Goal: Task Accomplishment & Management: Manage account settings

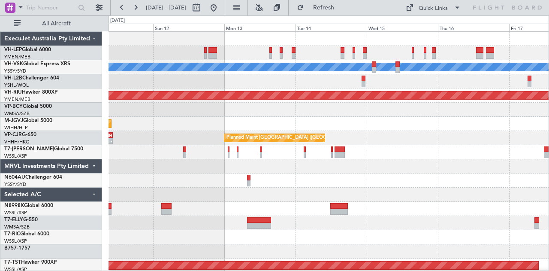
click at [139, 132] on div "[PERSON_NAME] Unplanned Maint Sydney ([PERSON_NAME] Intl) Planned Maint [GEOGRA…" at bounding box center [328, 265] width 440 height 467
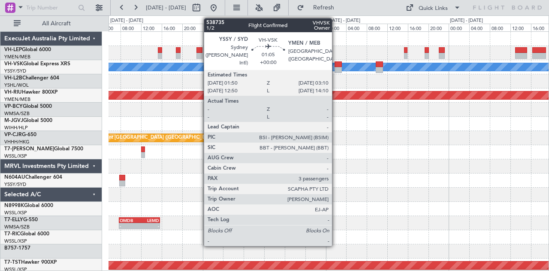
click at [336, 66] on div at bounding box center [337, 64] width 7 height 6
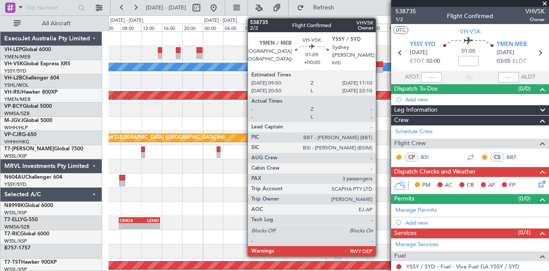
click at [380, 69] on div at bounding box center [379, 70] width 7 height 6
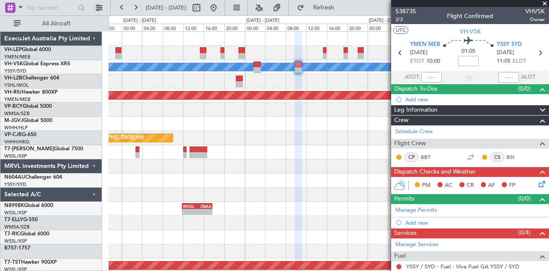
click at [111, 90] on div "[PERSON_NAME] Planned Maint [GEOGRAPHIC_DATA] ([GEOGRAPHIC_DATA]) Planned Maint…" at bounding box center [328, 265] width 440 height 467
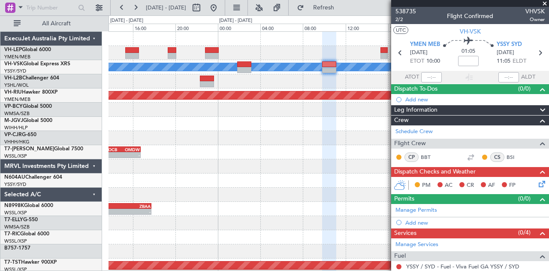
click at [235, 86] on div at bounding box center [328, 81] width 440 height 14
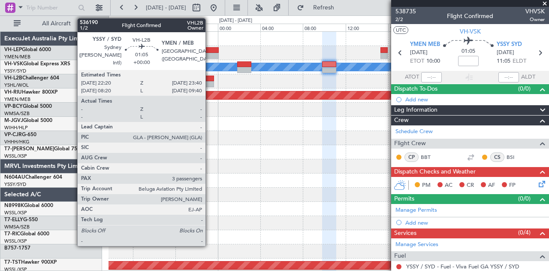
click at [210, 80] on div at bounding box center [207, 78] width 15 height 6
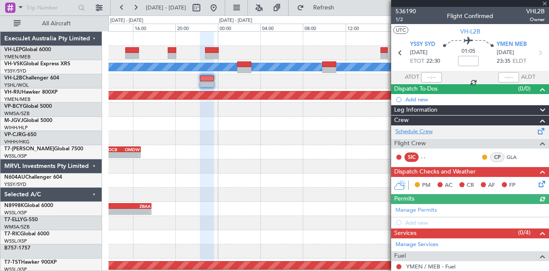
click at [407, 129] on link "Schedule Crew" at bounding box center [413, 131] width 37 height 9
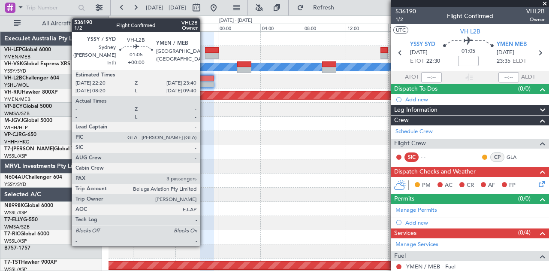
click at [204, 82] on div at bounding box center [207, 84] width 15 height 6
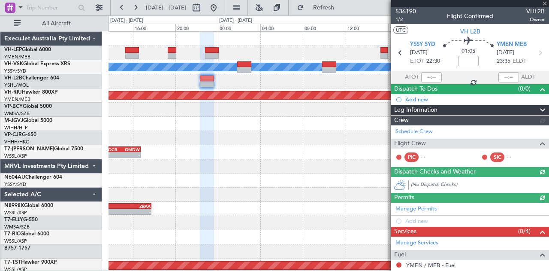
click at [414, 132] on div "Schedule Crew Flight Crew PIC - - SIC - -" at bounding box center [470, 145] width 158 height 41
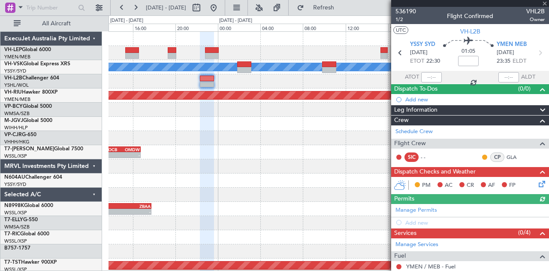
click at [414, 132] on link "Schedule Crew" at bounding box center [413, 131] width 37 height 9
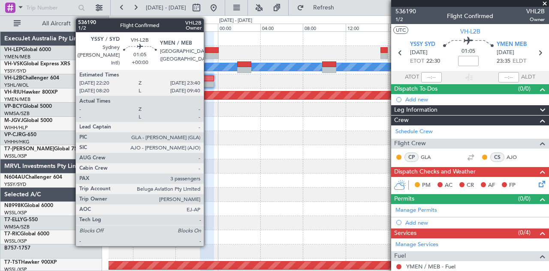
click at [208, 78] on div at bounding box center [207, 78] width 15 height 6
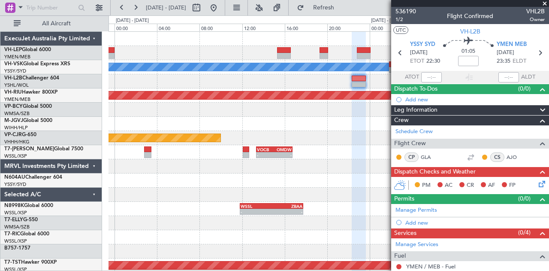
click at [226, 186] on div at bounding box center [328, 180] width 440 height 14
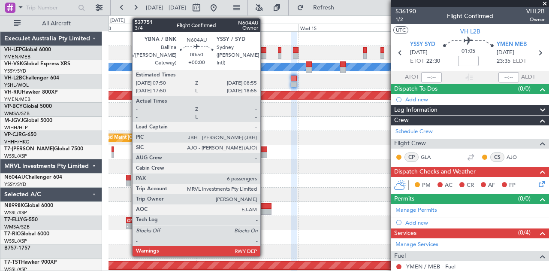
click at [128, 178] on div at bounding box center [128, 178] width 5 height 6
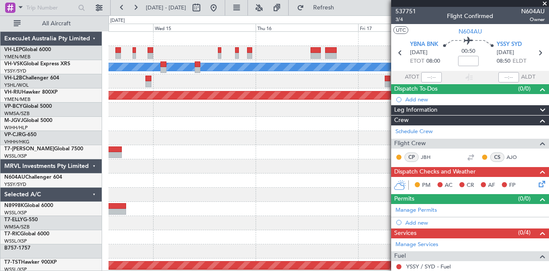
click at [178, 126] on div at bounding box center [328, 124] width 440 height 14
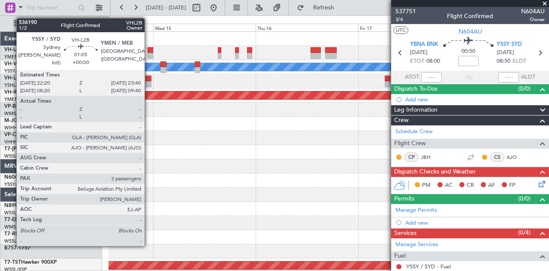
click at [149, 79] on div at bounding box center [148, 78] width 6 height 6
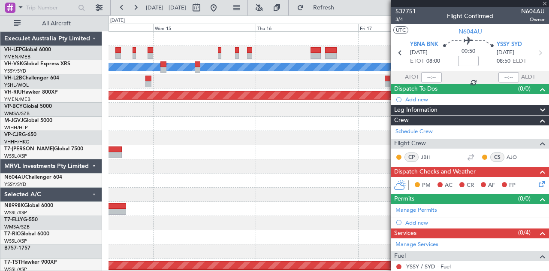
type input "3"
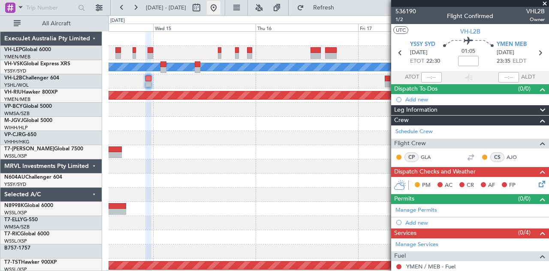
click at [220, 9] on button at bounding box center [214, 8] width 14 height 14
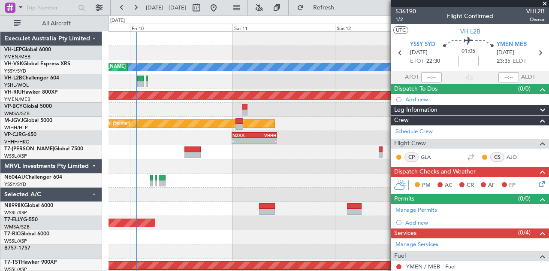
click at [132, 196] on div at bounding box center [328, 194] width 440 height 14
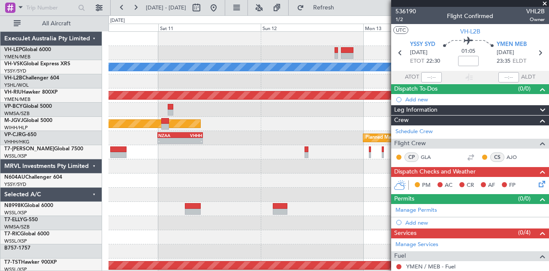
click at [169, 181] on div at bounding box center [328, 180] width 440 height 14
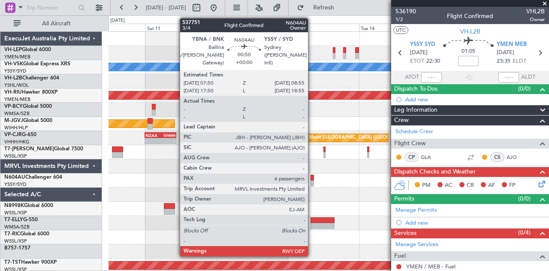
click at [312, 178] on div at bounding box center [311, 178] width 3 height 6
